Goal: Use online tool/utility

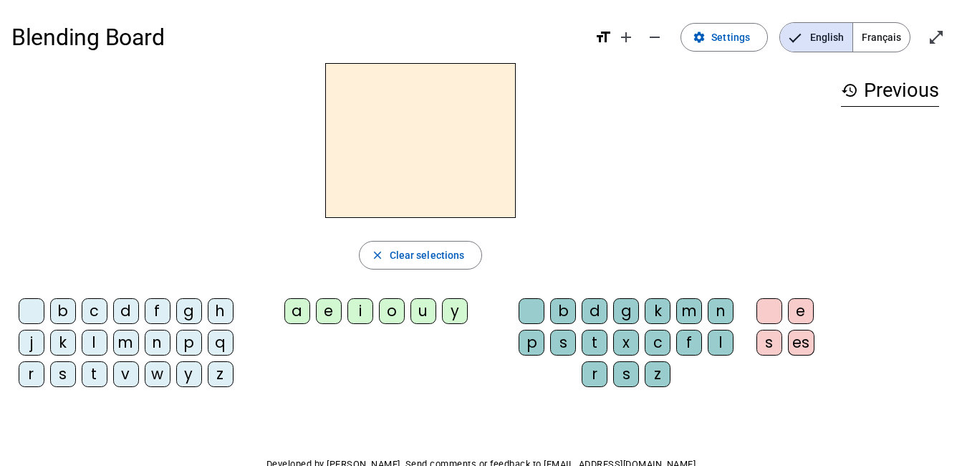
click at [224, 316] on div "h" at bounding box center [221, 311] width 26 height 26
click at [355, 321] on div "i" at bounding box center [361, 311] width 26 height 26
click at [596, 344] on div "t" at bounding box center [595, 343] width 26 height 26
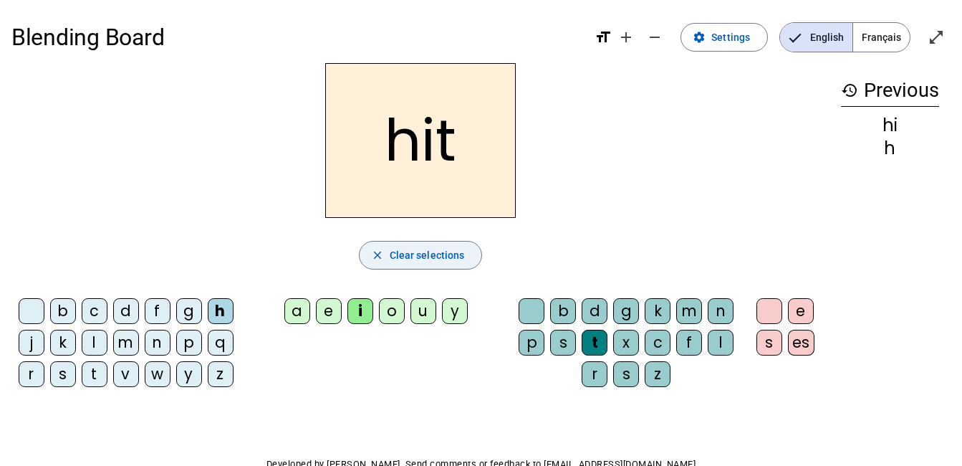
click at [398, 258] on span "Clear selections" at bounding box center [427, 254] width 75 height 17
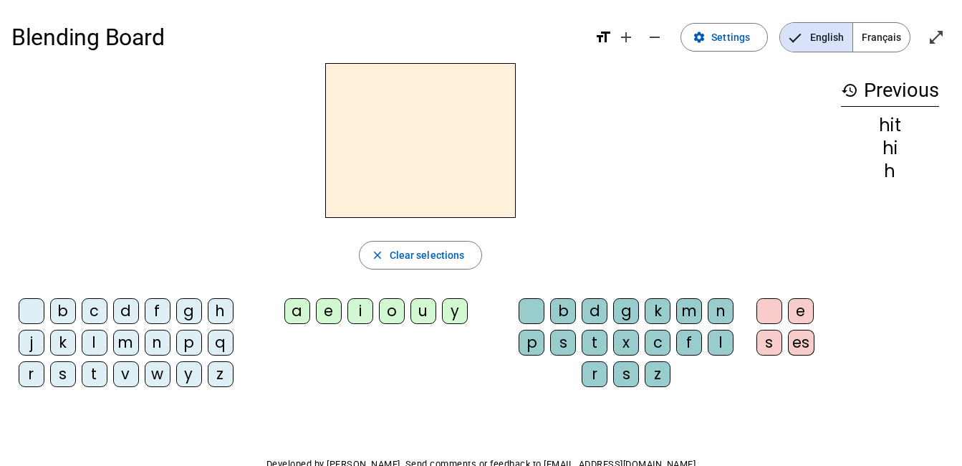
click at [62, 309] on div "b" at bounding box center [63, 311] width 26 height 26
click at [357, 312] on div "i" at bounding box center [361, 311] width 26 height 26
click at [626, 311] on div "g" at bounding box center [626, 311] width 26 height 26
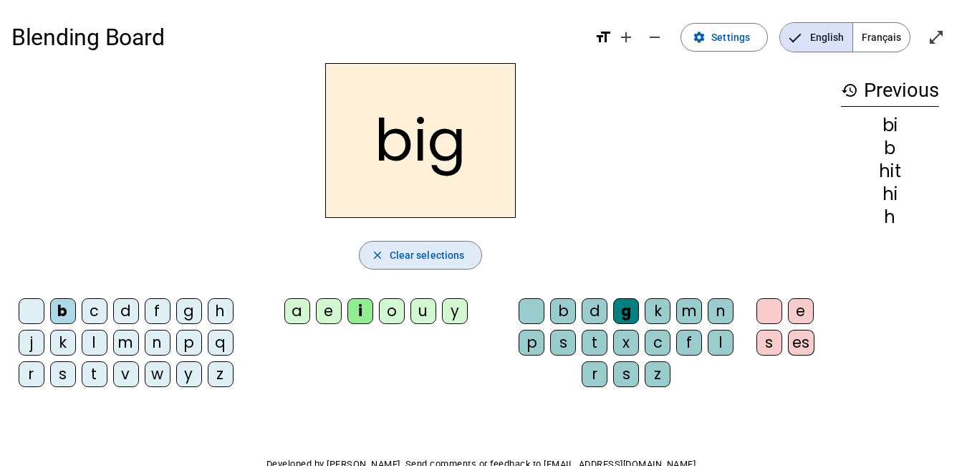
click at [681, 268] on div "close Clear selections" at bounding box center [420, 255] width 818 height 29
click at [471, 260] on span "button" at bounding box center [421, 255] width 123 height 34
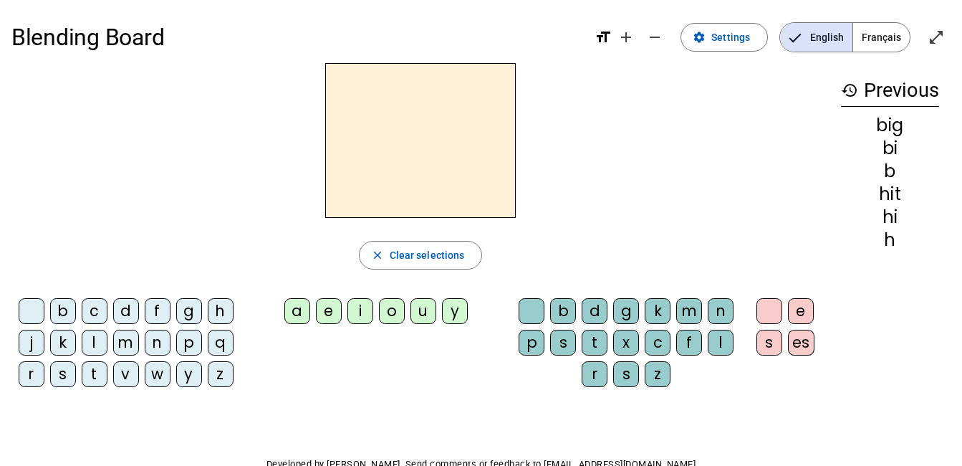
click at [219, 312] on div "h" at bounding box center [221, 311] width 26 height 26
click at [356, 317] on div "i" at bounding box center [361, 311] width 26 height 26
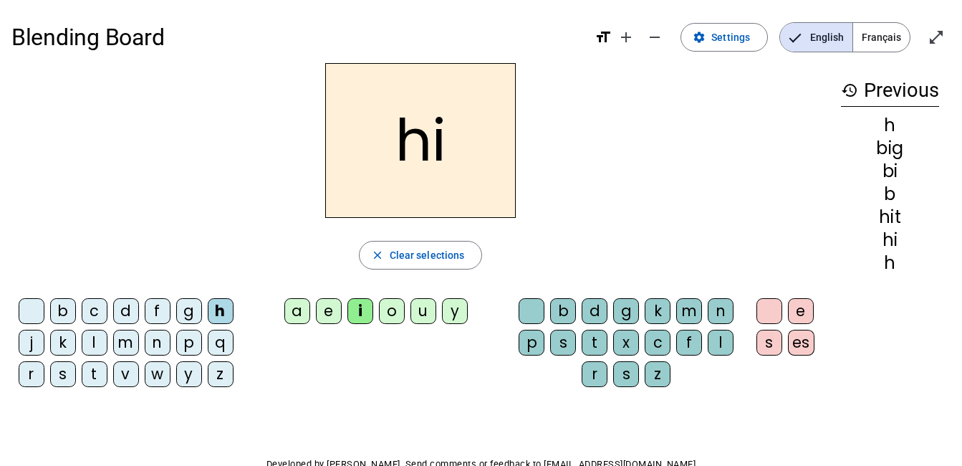
click at [689, 307] on div "m" at bounding box center [689, 311] width 26 height 26
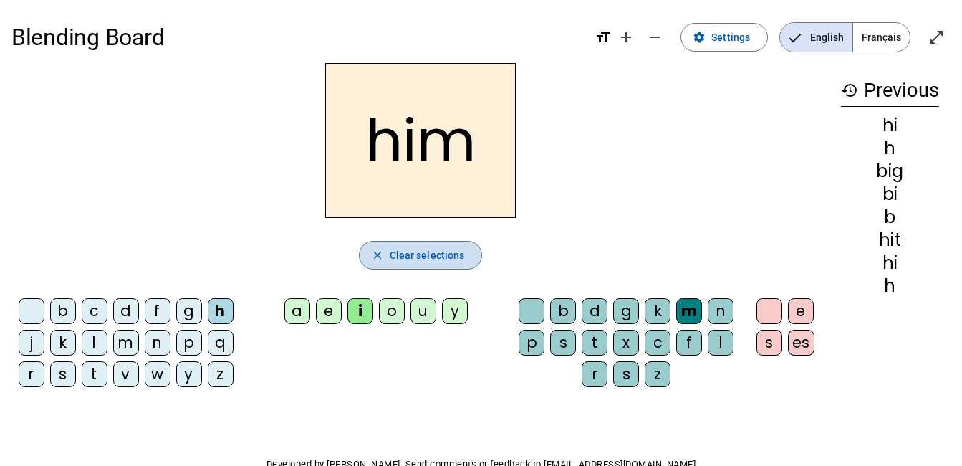
click at [469, 260] on span "button" at bounding box center [421, 255] width 123 height 34
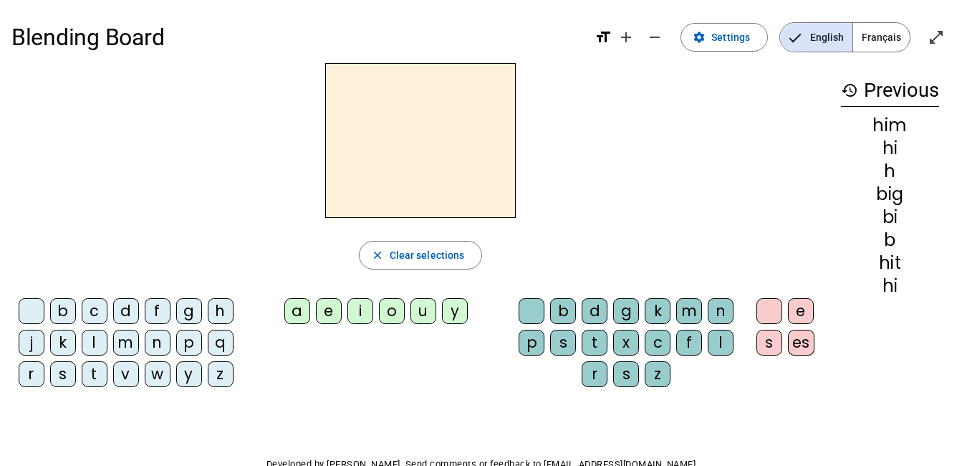
click at [193, 348] on div "p" at bounding box center [189, 343] width 26 height 26
click at [364, 319] on div "i" at bounding box center [361, 311] width 26 height 26
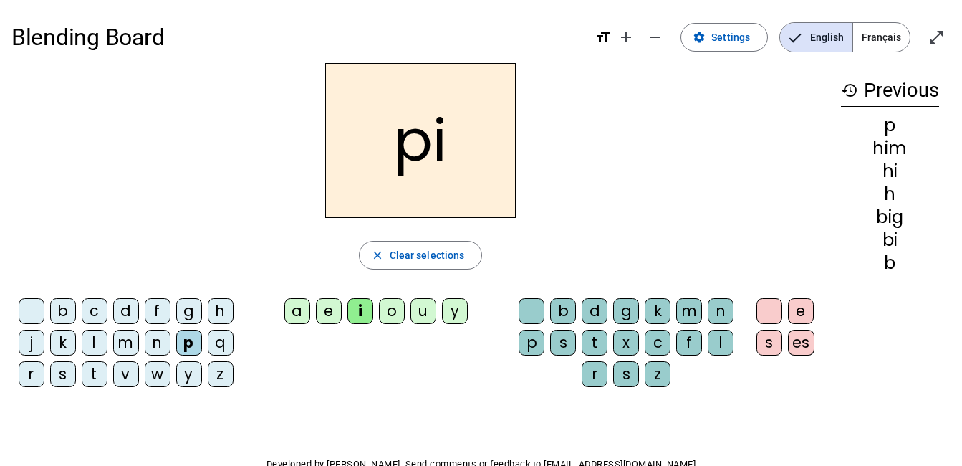
click at [621, 315] on div "g" at bounding box center [626, 311] width 26 height 26
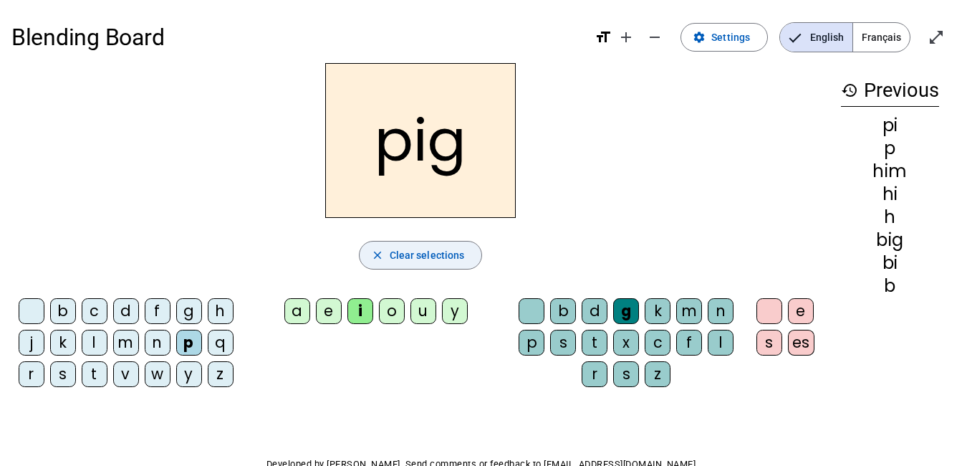
click at [404, 257] on span "Clear selections" at bounding box center [427, 254] width 75 height 17
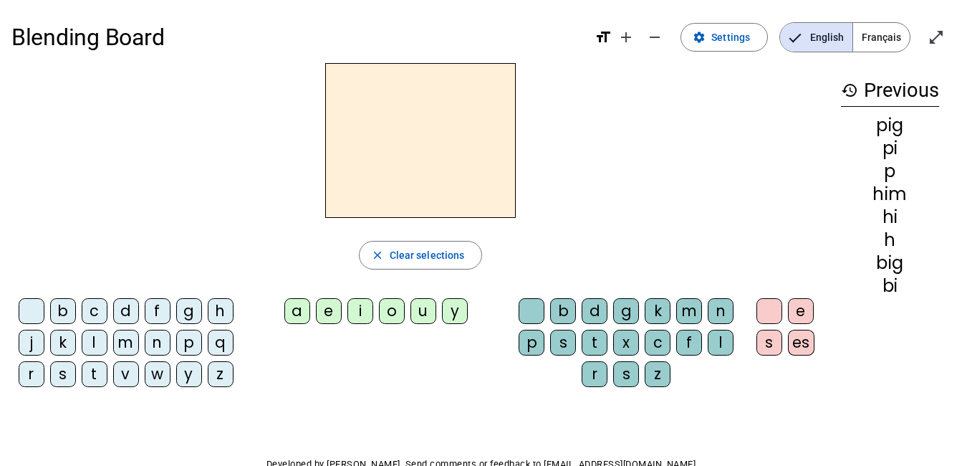
click at [93, 378] on div "t" at bounding box center [95, 374] width 26 height 26
click at [363, 318] on div "i" at bounding box center [361, 311] width 26 height 26
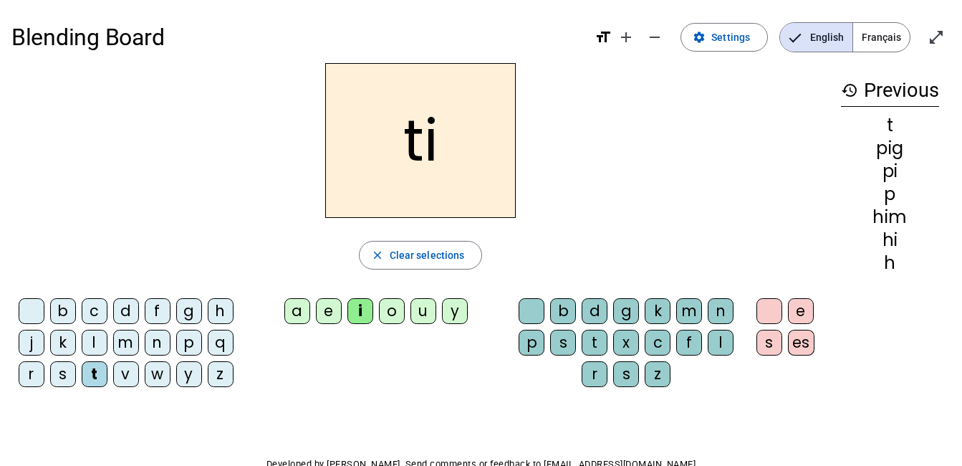
click at [716, 308] on div "n" at bounding box center [721, 311] width 26 height 26
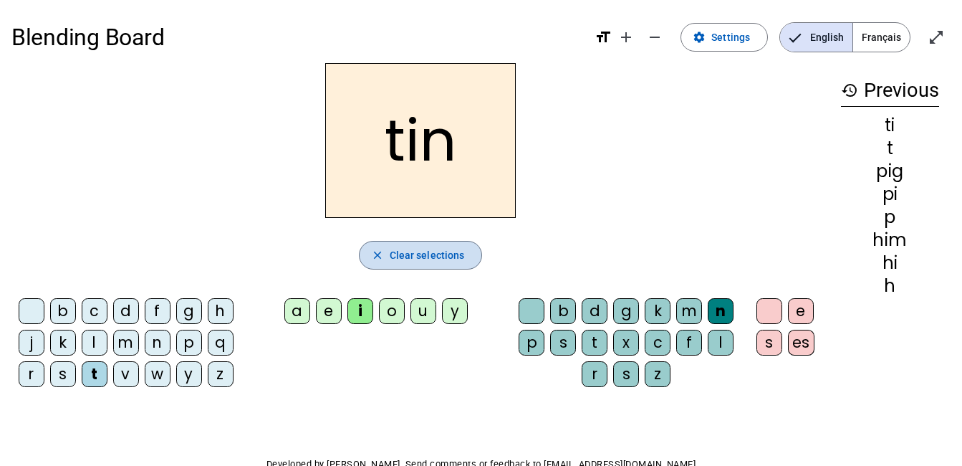
click at [405, 256] on span "Clear selections" at bounding box center [427, 254] width 75 height 17
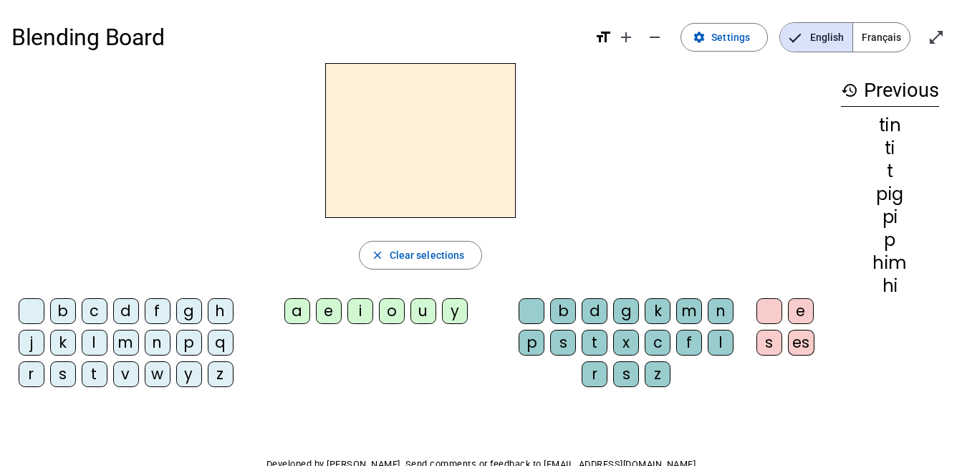
click at [62, 307] on div "b" at bounding box center [63, 311] width 26 height 26
click at [358, 315] on div "i" at bounding box center [361, 311] width 26 height 26
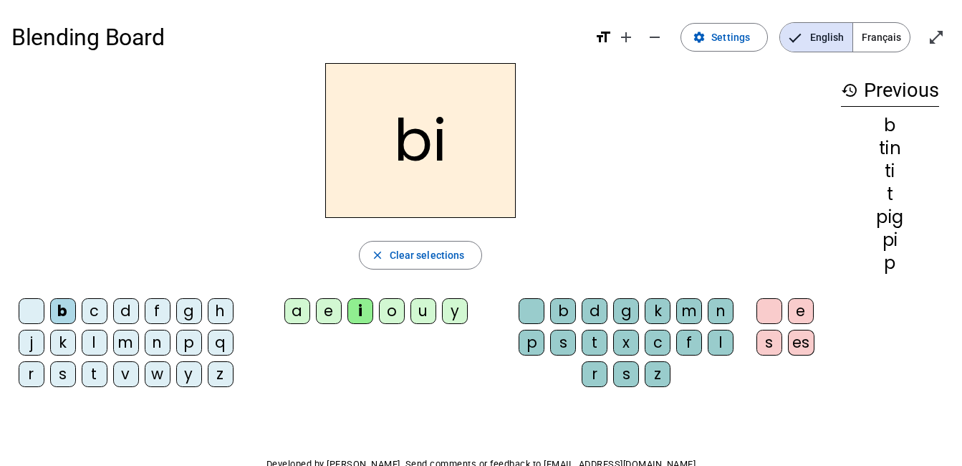
click at [718, 309] on div "n" at bounding box center [721, 311] width 26 height 26
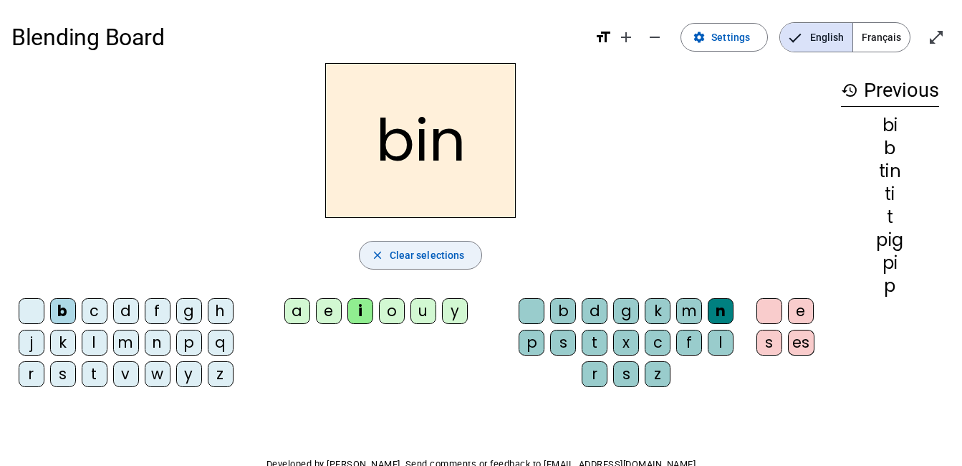
click at [413, 258] on span "Clear selections" at bounding box center [427, 254] width 75 height 17
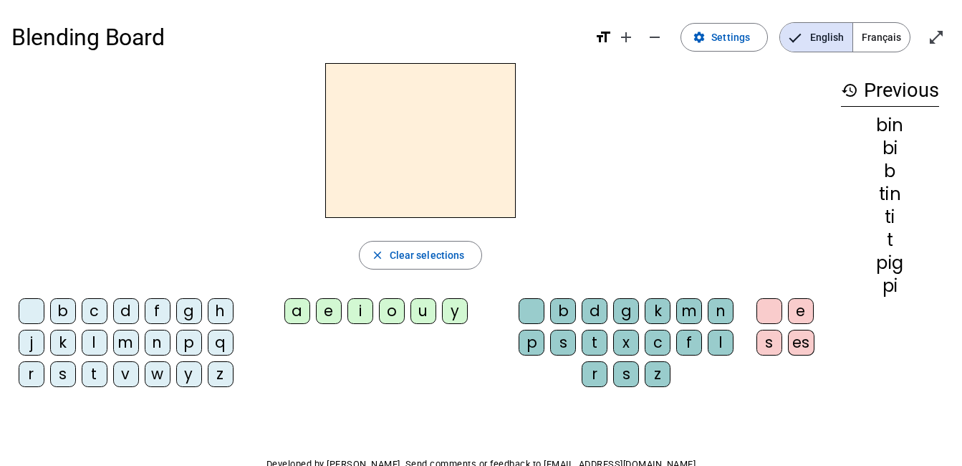
click at [162, 374] on div "w" at bounding box center [158, 374] width 26 height 26
click at [366, 320] on div "i" at bounding box center [361, 311] width 26 height 26
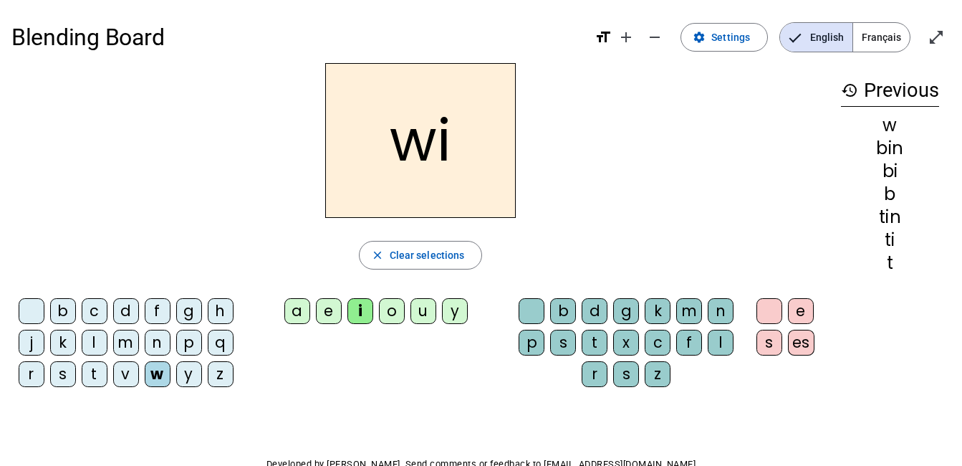
click at [719, 310] on div "n" at bounding box center [721, 311] width 26 height 26
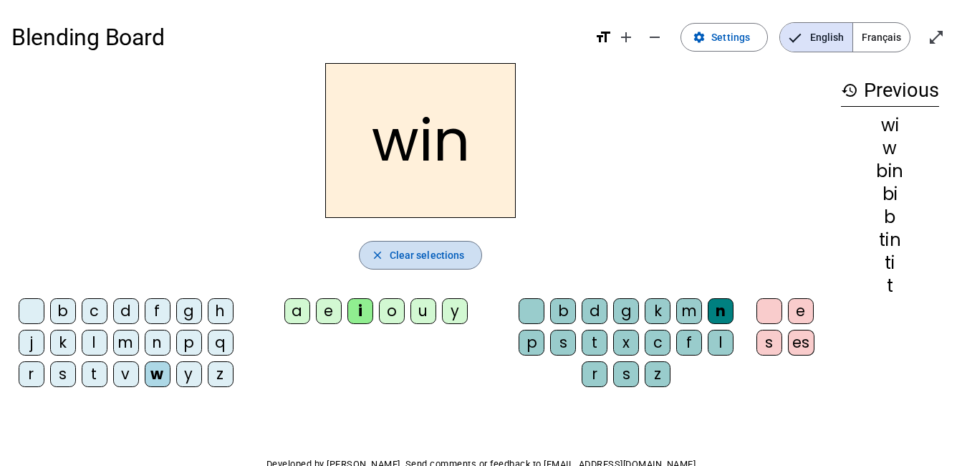
click at [461, 254] on span "Clear selections" at bounding box center [427, 254] width 75 height 17
